Goal: Information Seeking & Learning: Learn about a topic

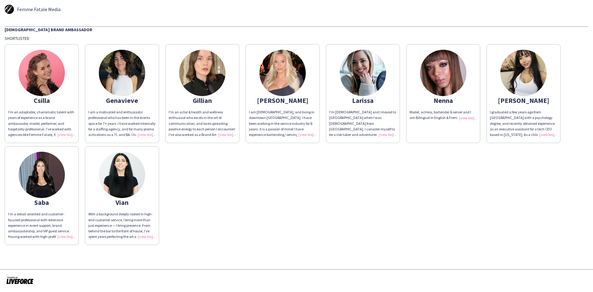
click at [36, 181] on img at bounding box center [42, 175] width 46 height 46
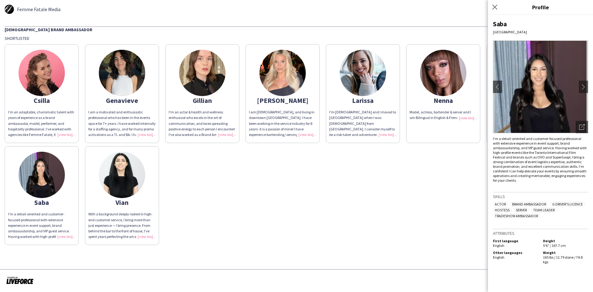
click at [47, 196] on img at bounding box center [42, 175] width 46 height 46
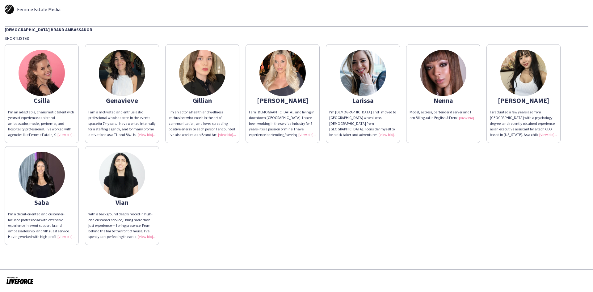
click at [49, 192] on img at bounding box center [42, 175] width 46 height 46
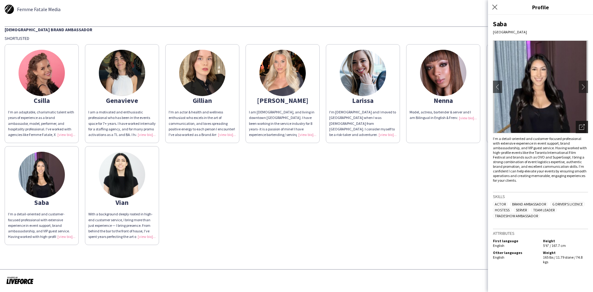
click at [586, 128] on div "Open photos pop-in" at bounding box center [581, 127] width 12 height 12
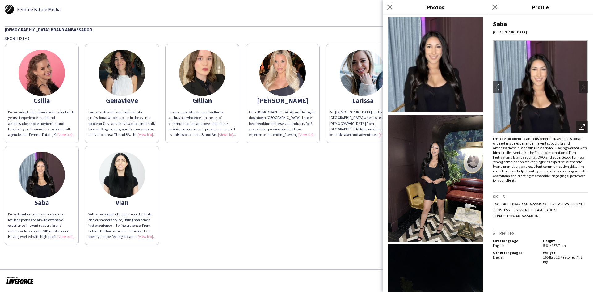
click at [433, 152] on img at bounding box center [435, 178] width 95 height 127
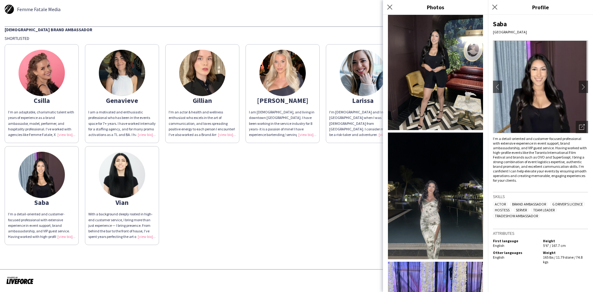
scroll to position [123, 0]
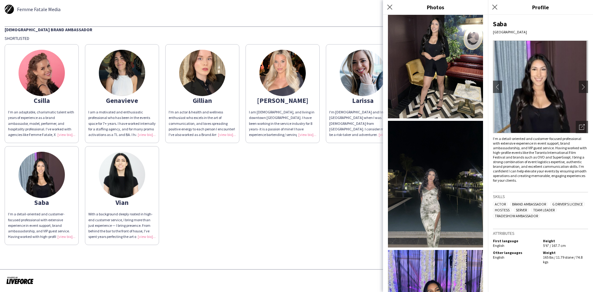
click at [444, 174] on img at bounding box center [435, 184] width 95 height 127
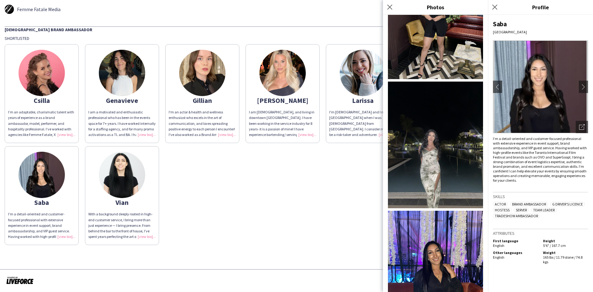
scroll to position [185, 0]
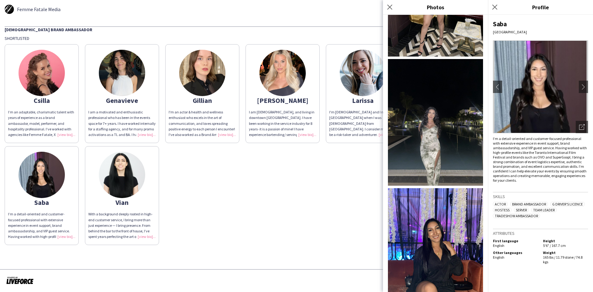
click at [438, 250] on img at bounding box center [435, 251] width 95 height 127
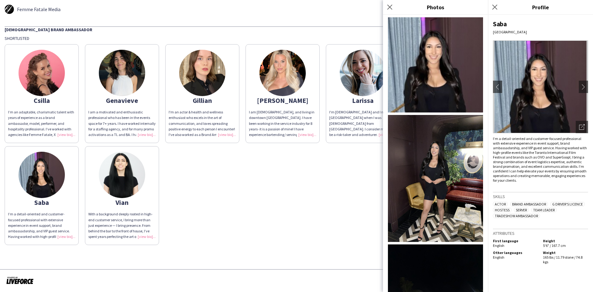
click at [430, 67] on img at bounding box center [435, 64] width 95 height 95
click at [371, 71] on img at bounding box center [363, 73] width 46 height 46
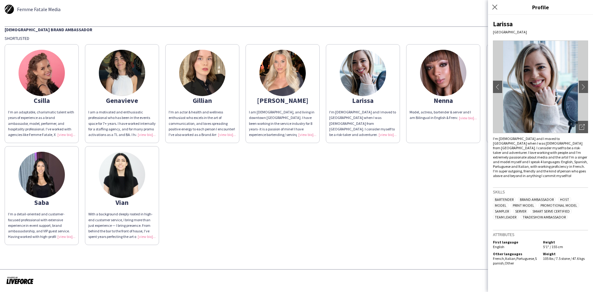
click at [580, 100] on img at bounding box center [540, 86] width 95 height 93
click at [580, 125] on icon at bounding box center [581, 127] width 5 height 5
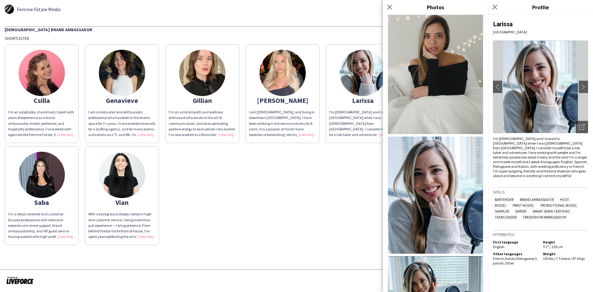
scroll to position [394, 0]
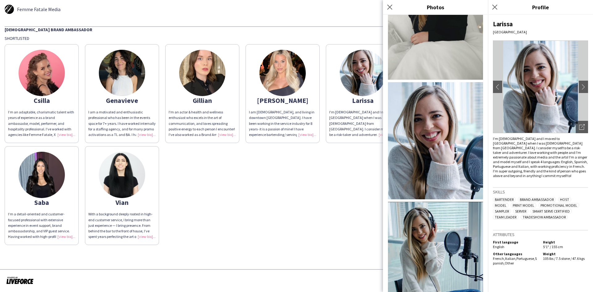
click at [291, 69] on img at bounding box center [282, 73] width 46 height 46
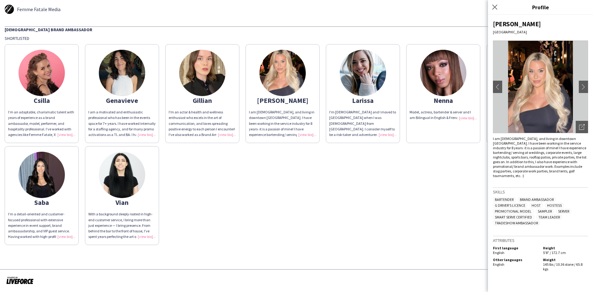
click at [528, 90] on img at bounding box center [540, 86] width 95 height 93
click at [561, 90] on img at bounding box center [540, 86] width 95 height 93
click at [579, 130] on div "Open photos pop-in" at bounding box center [581, 127] width 12 height 12
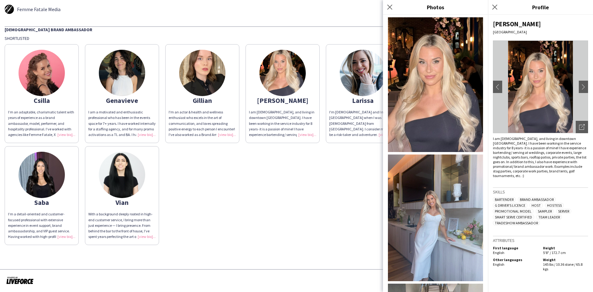
click at [442, 196] on img at bounding box center [435, 217] width 95 height 127
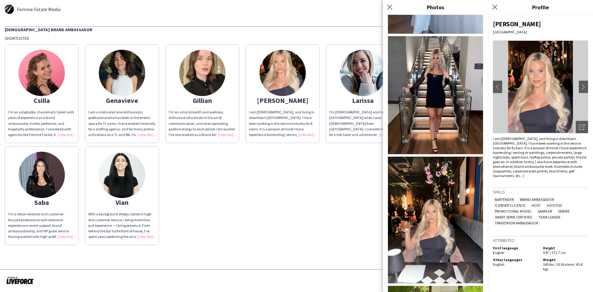
scroll to position [247, 0]
click at [432, 171] on img at bounding box center [435, 220] width 95 height 127
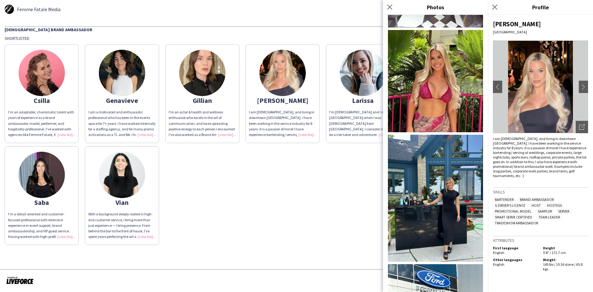
scroll to position [586, 0]
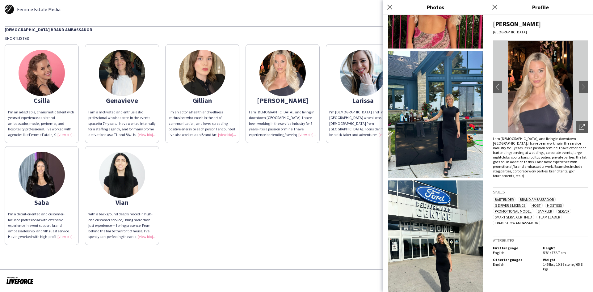
click at [454, 72] on img at bounding box center [435, 114] width 95 height 127
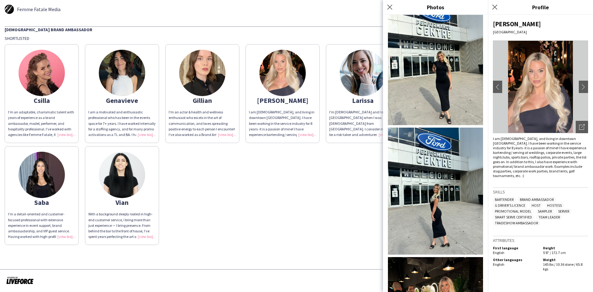
scroll to position [772, 0]
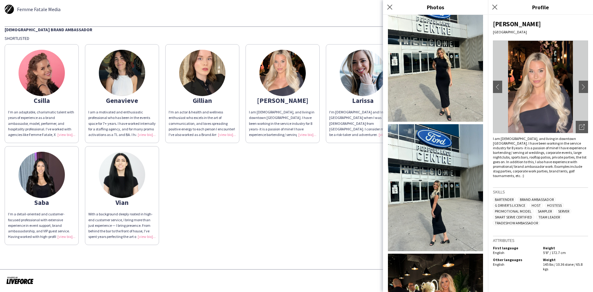
click at [436, 173] on img at bounding box center [435, 187] width 95 height 127
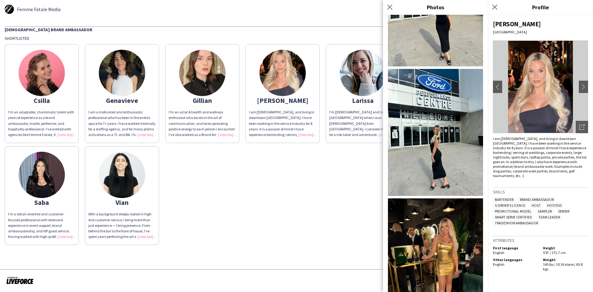
scroll to position [926, 0]
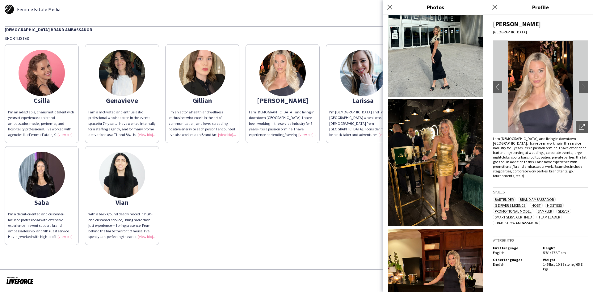
click at [461, 99] on img at bounding box center [435, 162] width 95 height 127
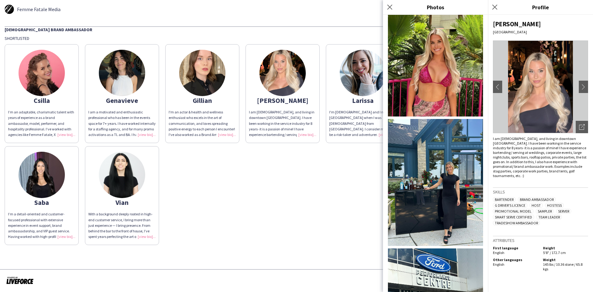
scroll to position [395, 0]
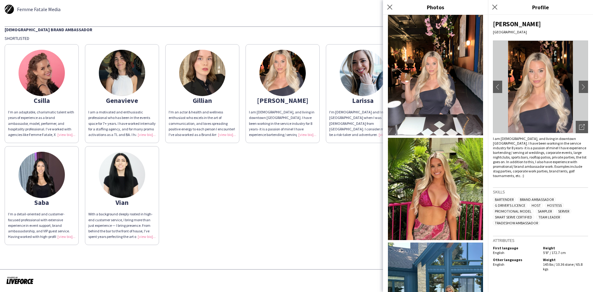
click at [448, 165] on img at bounding box center [435, 189] width 95 height 102
click at [51, 76] on img at bounding box center [42, 73] width 46 height 46
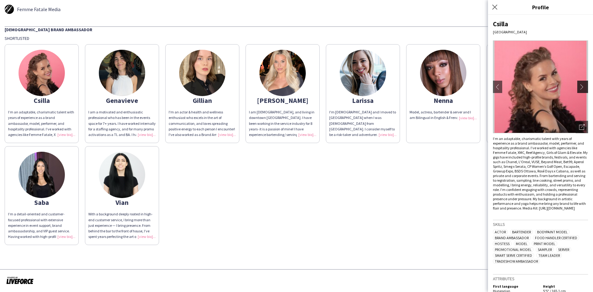
click at [579, 83] on button "chevron-right" at bounding box center [583, 87] width 12 height 12
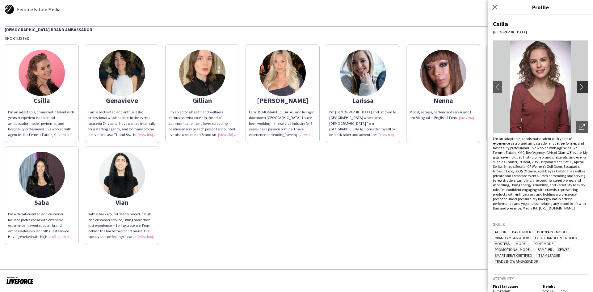
click at [579, 87] on app-icon "chevron-right" at bounding box center [583, 87] width 9 height 6
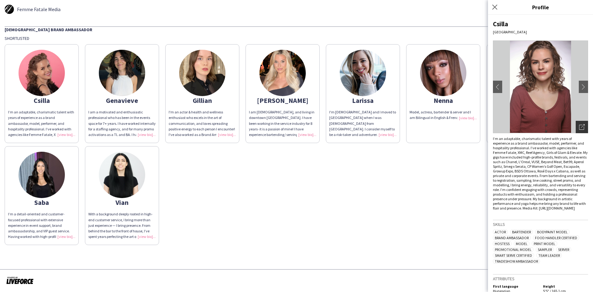
click at [578, 124] on div "Open photos pop-in" at bounding box center [581, 127] width 12 height 12
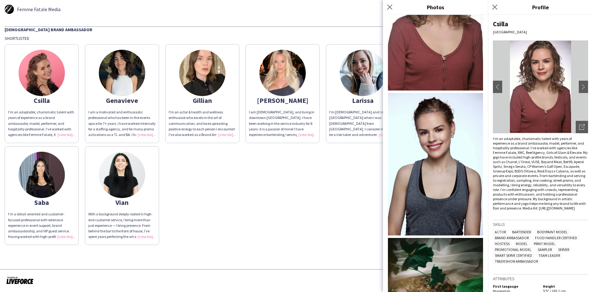
scroll to position [367, 0]
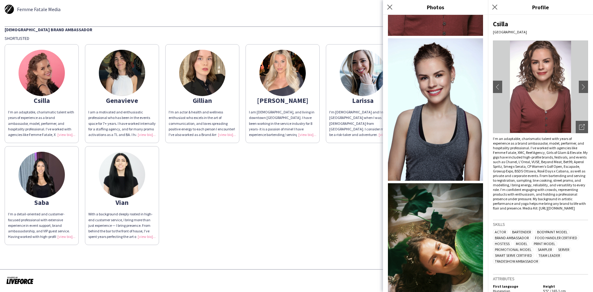
click at [127, 70] on img at bounding box center [122, 73] width 46 height 46
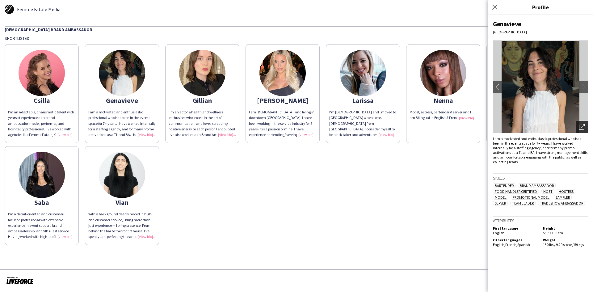
click at [587, 132] on div "Open photos pop-in" at bounding box center [581, 127] width 12 height 12
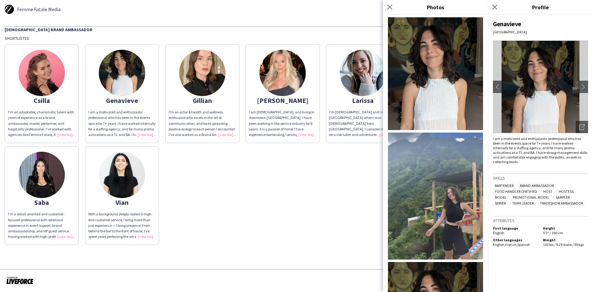
click at [456, 201] on img at bounding box center [435, 195] width 95 height 127
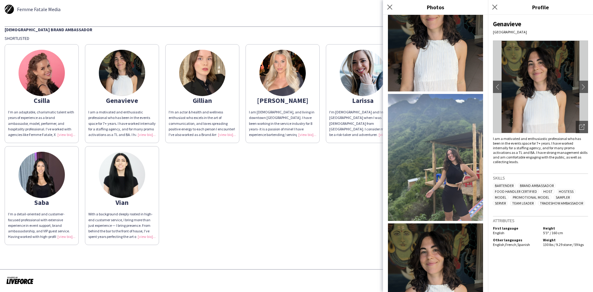
scroll to position [65, 0]
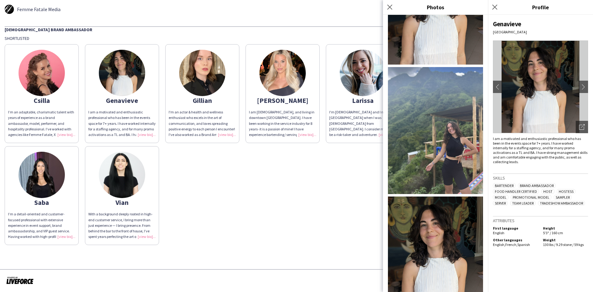
click at [291, 183] on div "Csilla I’m an adaptable, charismatic talent with years of experience as a brand…" at bounding box center [296, 143] width 583 height 204
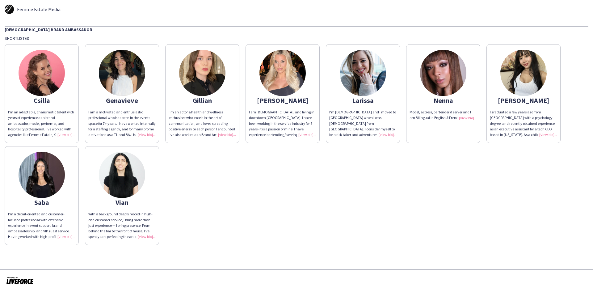
click at [520, 68] on img at bounding box center [523, 73] width 46 height 46
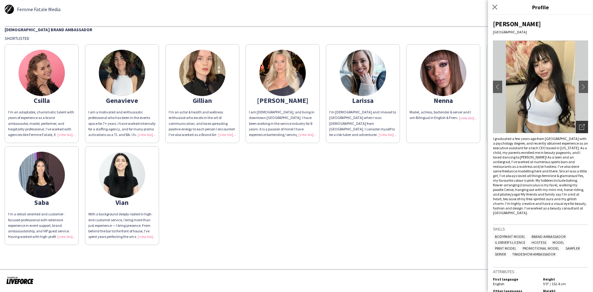
click at [581, 125] on div "Open photos pop-in" at bounding box center [581, 127] width 12 height 12
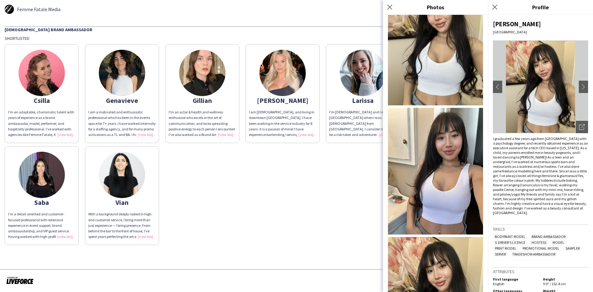
scroll to position [92, 0]
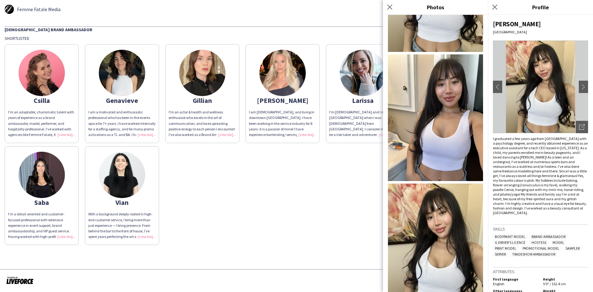
click at [270, 233] on div "Csilla I’m an adaptable, charismatic talent with years of experience as a brand…" at bounding box center [296, 143] width 583 height 204
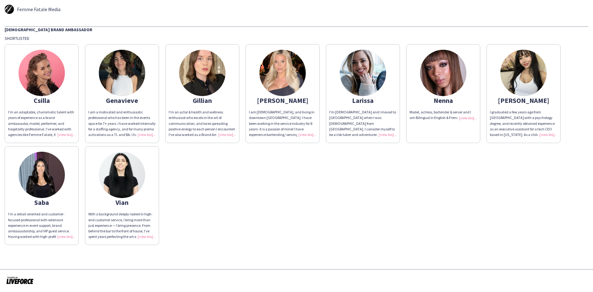
click at [433, 78] on img at bounding box center [443, 73] width 46 height 46
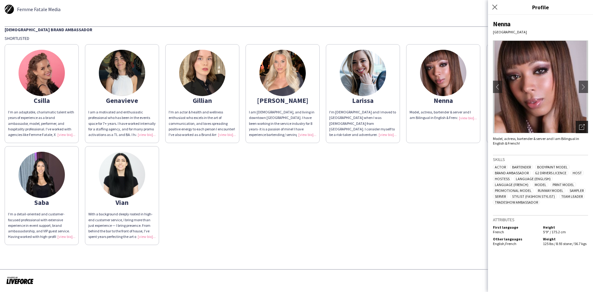
click at [583, 127] on icon "Open photos pop-in" at bounding box center [582, 127] width 6 height 6
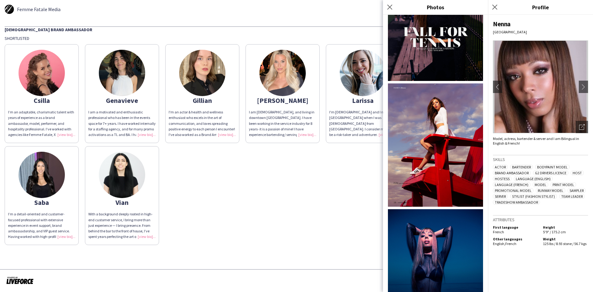
scroll to position [247, 0]
